Goal: Information Seeking & Learning: Learn about a topic

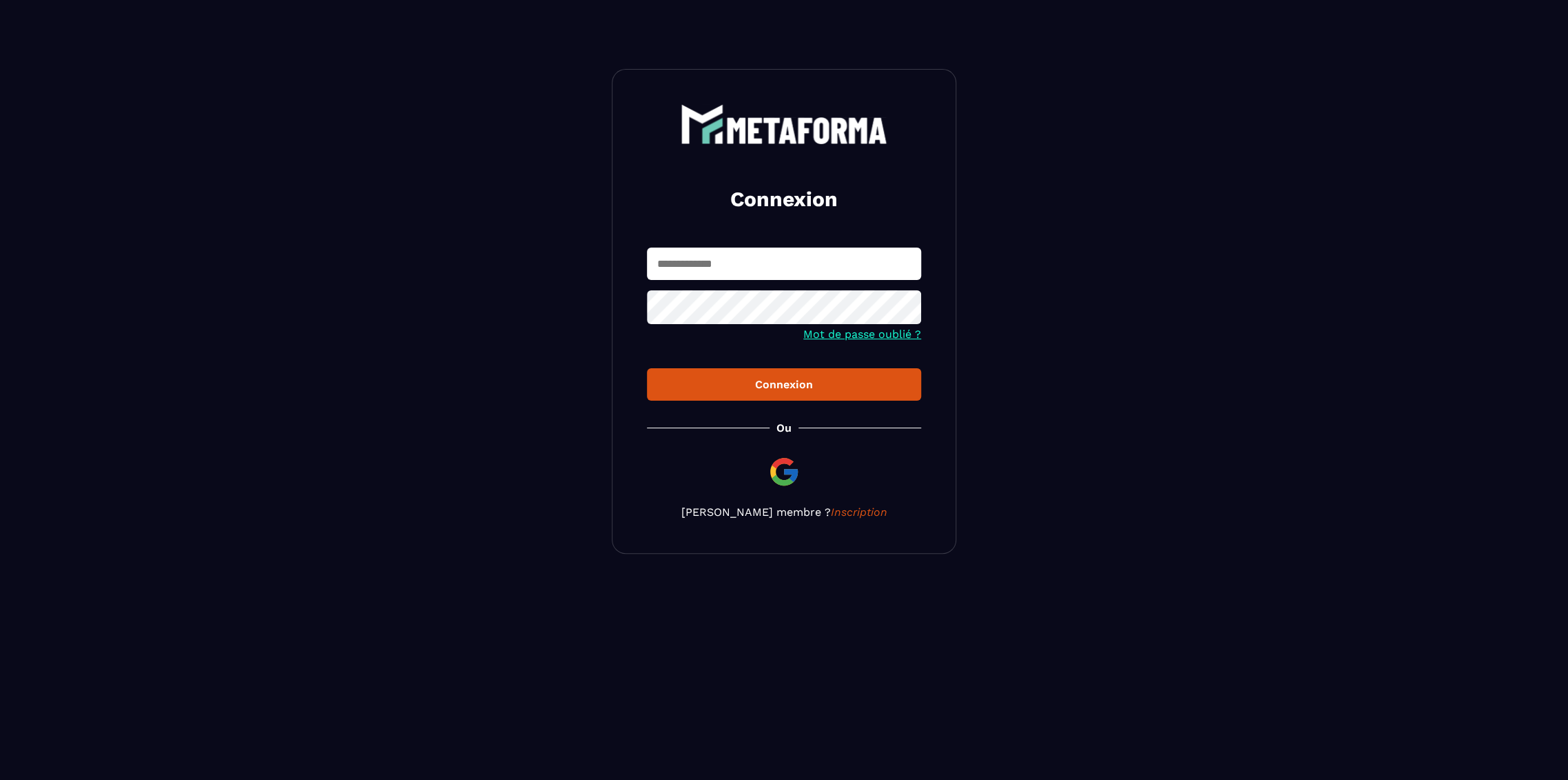
click at [721, 267] on input "text" at bounding box center [784, 263] width 274 height 33
type input "**********"
click at [647, 368] on button "Connexion" at bounding box center [784, 384] width 274 height 33
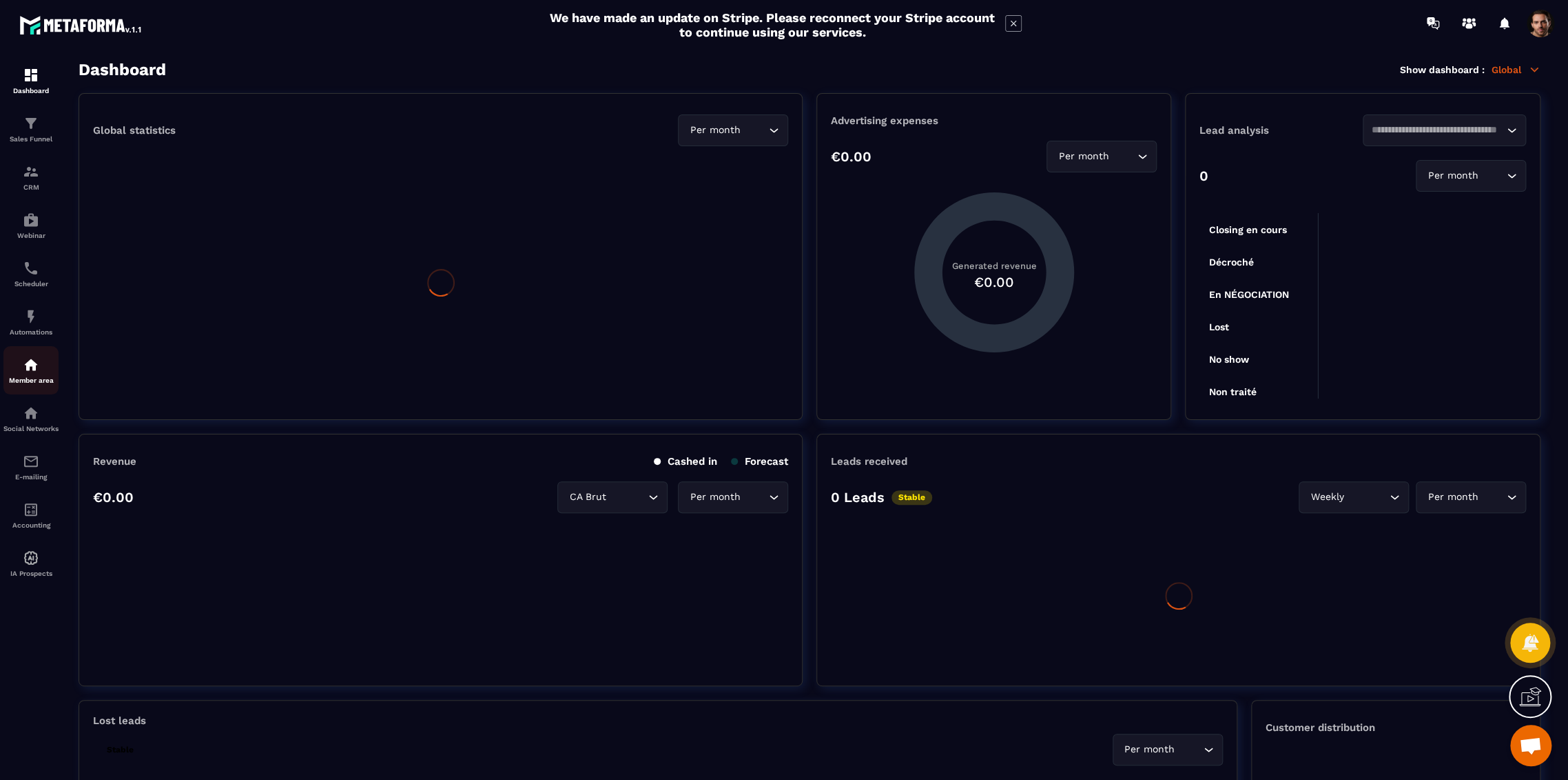
click at [33, 369] on img at bounding box center [31, 364] width 17 height 17
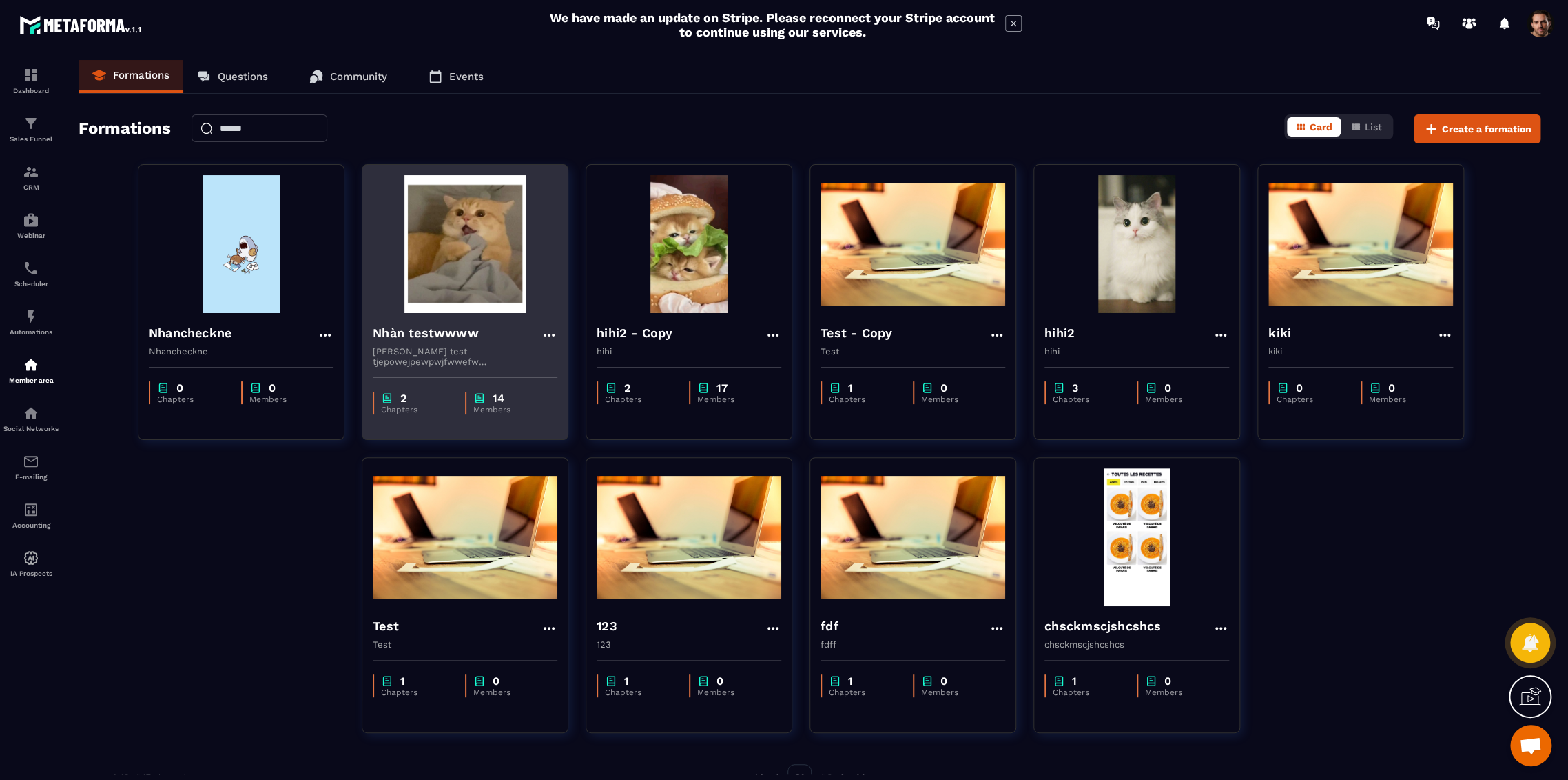
click at [390, 332] on h4 "Nhàn testwwww" at bounding box center [425, 333] width 106 height 19
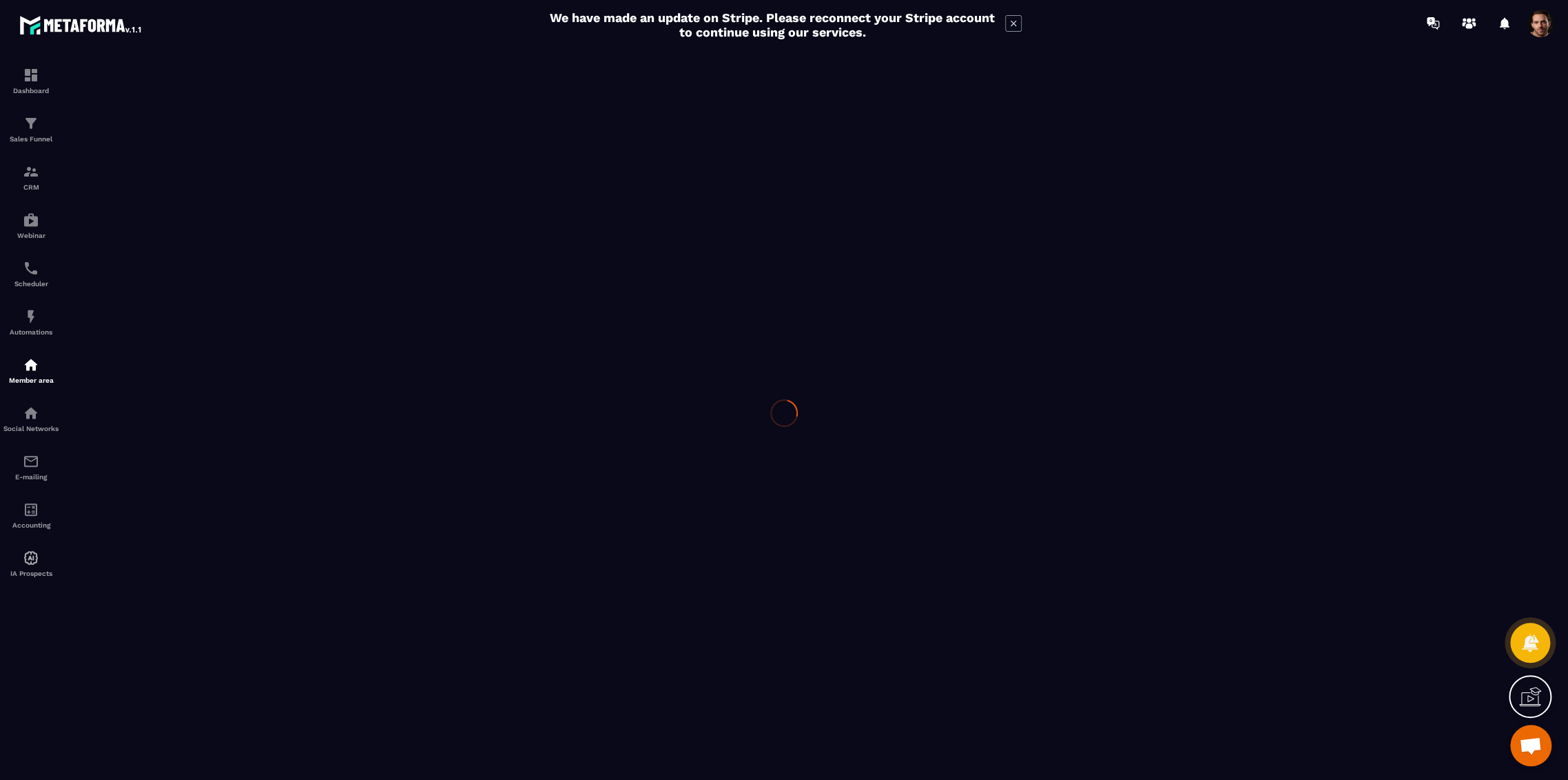
click at [393, 355] on div at bounding box center [784, 413] width 1568 height 733
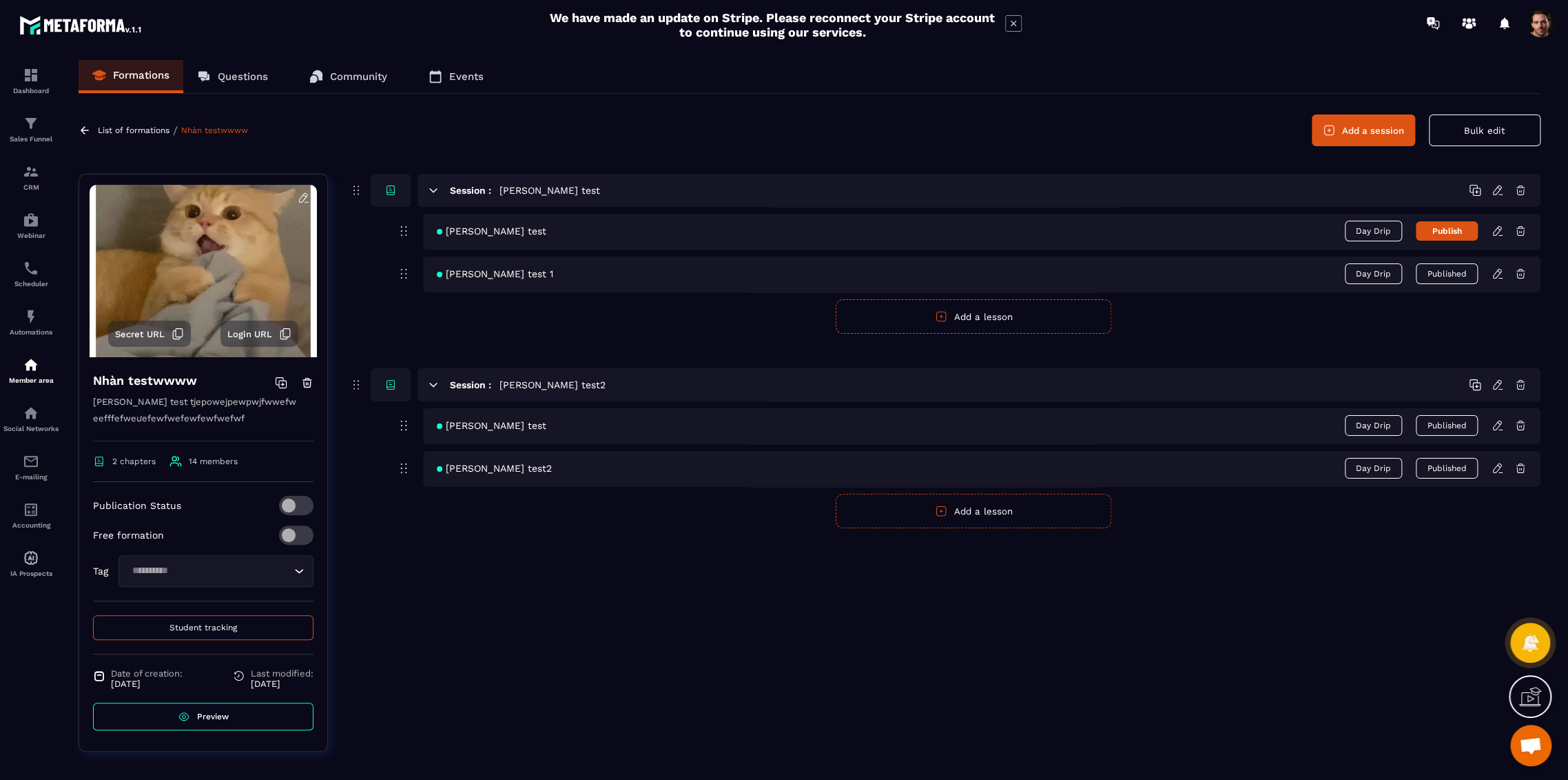
drag, startPoint x: 1495, startPoint y: 430, endPoint x: 1488, endPoint y: 435, distance: 8.6
click at [1496, 431] on icon at bounding box center [1498, 425] width 13 height 13
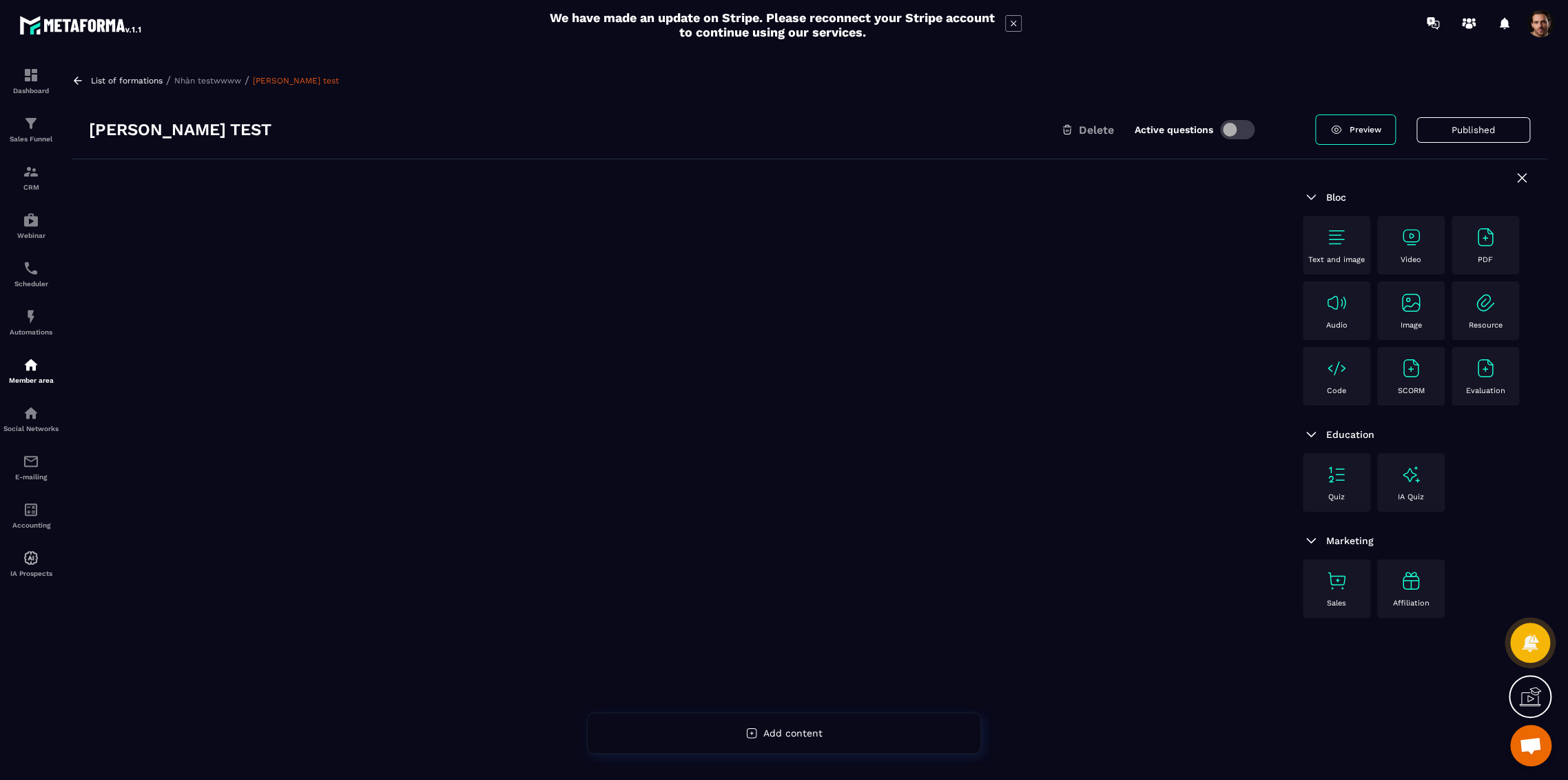
click at [1397, 373] on div "SCORM" at bounding box center [1411, 376] width 53 height 38
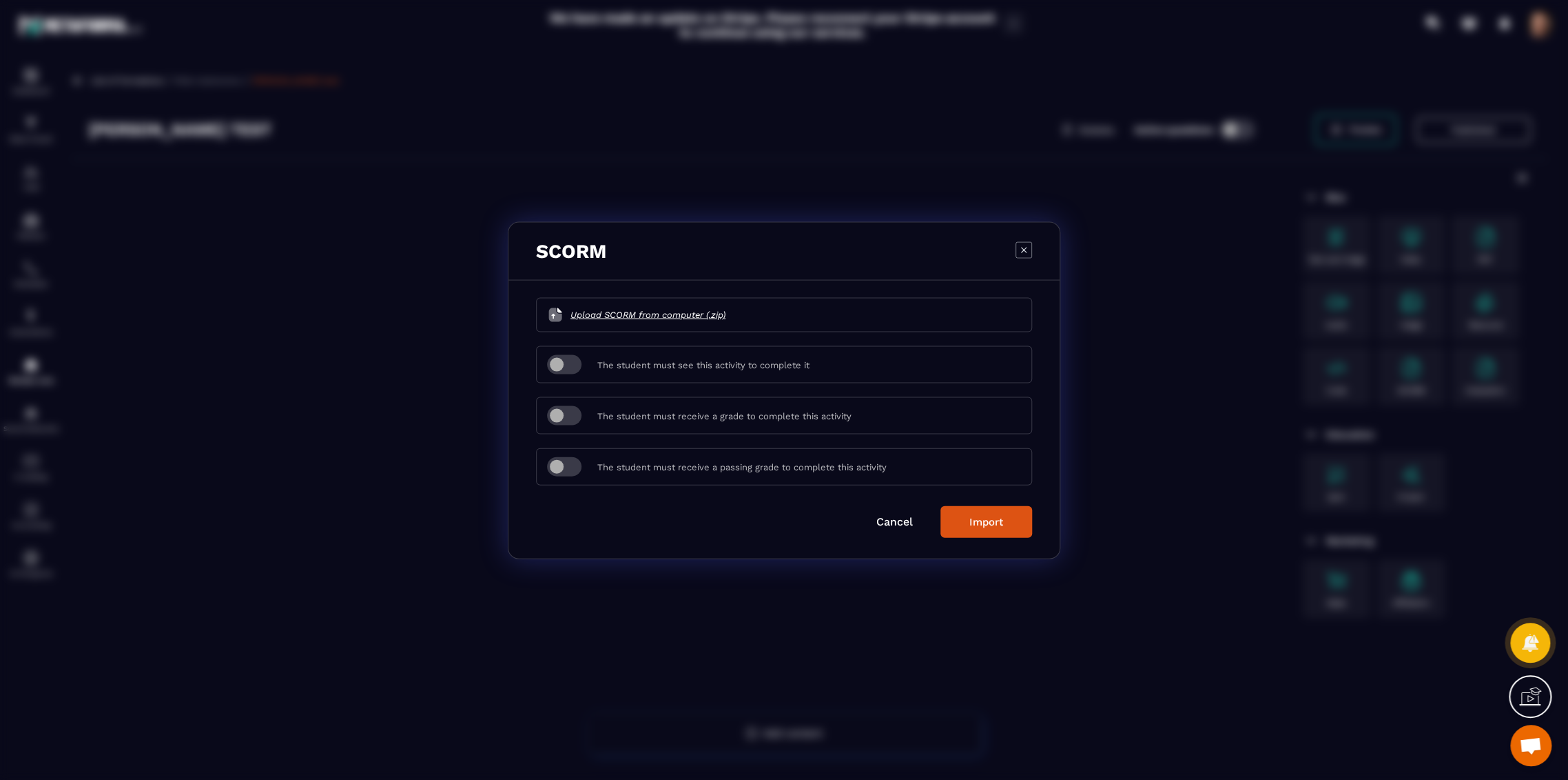
click at [253, 371] on div "Modal window" at bounding box center [784, 390] width 1568 height 780
